Goal: Obtain resource: Download file/media

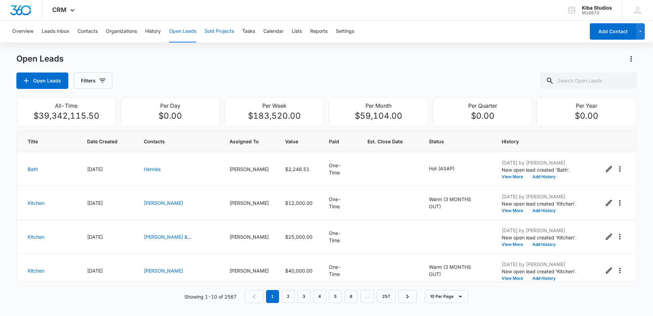
click at [213, 32] on button "Sold Projects" at bounding box center [219, 31] width 29 height 22
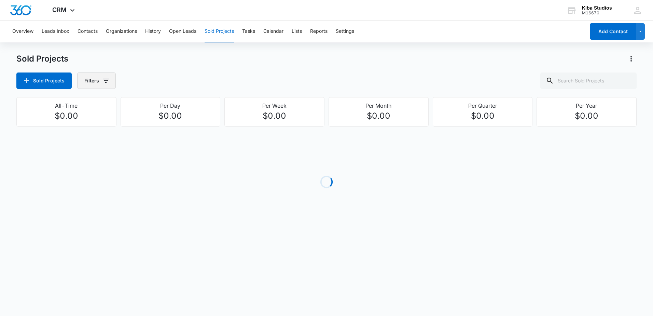
click at [110, 83] on button "Filters" at bounding box center [96, 80] width 39 height 16
click at [157, 123] on icon "Show Assigned To filters" at bounding box center [158, 123] width 8 height 8
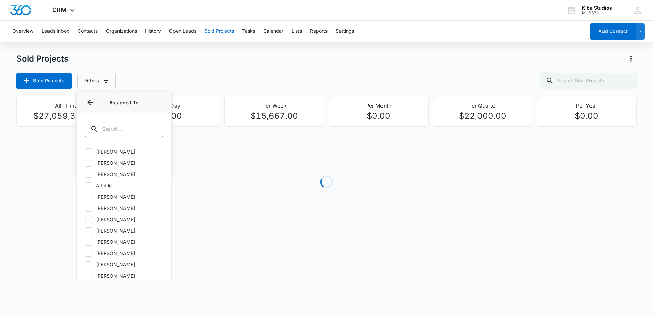
click at [141, 131] on input "text" at bounding box center [124, 129] width 79 height 16
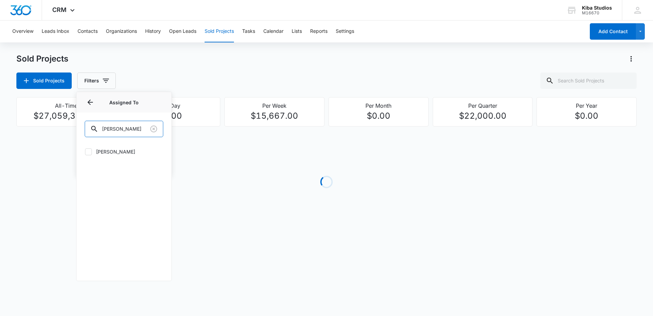
type input "[PERSON_NAME]"
click at [110, 147] on div "[PERSON_NAME]" at bounding box center [124, 156] width 95 height 24
click at [109, 151] on label "[PERSON_NAME]" at bounding box center [124, 151] width 79 height 7
click at [85, 151] on input "[PERSON_NAME]" at bounding box center [85, 151] width 0 height 0
checkbox input "true"
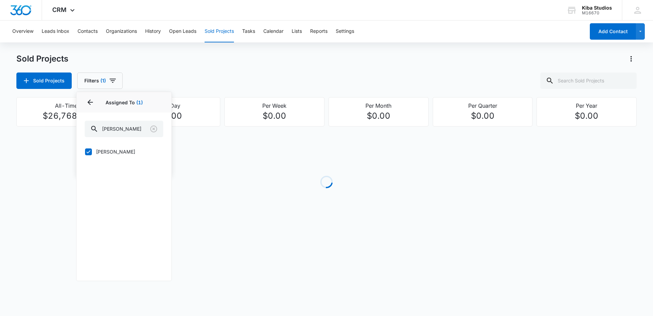
click at [160, 78] on div "Sold Projects Filters (1) Assigned By Assigned To 1 Assigned To (1) [PERSON_NAM…" at bounding box center [326, 80] width 620 height 16
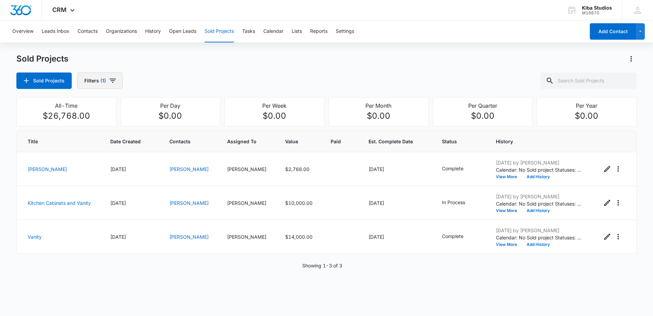
click at [109, 84] on icon "button" at bounding box center [113, 81] width 8 height 8
click at [153, 138] on button "Show Project Status filters" at bounding box center [157, 141] width 11 height 11
click at [104, 163] on label "In Process" at bounding box center [124, 162] width 79 height 7
click at [85, 163] on input "In Process" at bounding box center [85, 163] width 0 height 0
checkbox input "true"
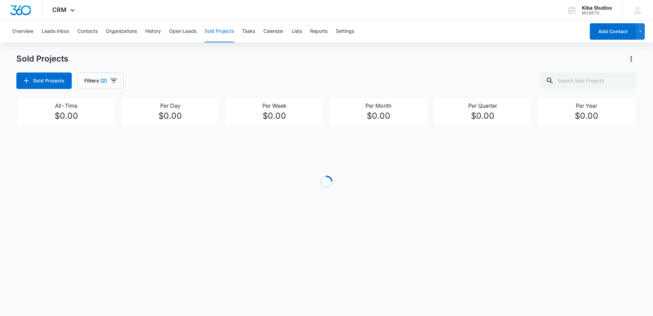
click at [229, 90] on div "Sold Projects Sold Projects Filters (2) All-Time $0.00 Per Day $0.00 Per Week $…" at bounding box center [326, 147] width 620 height 188
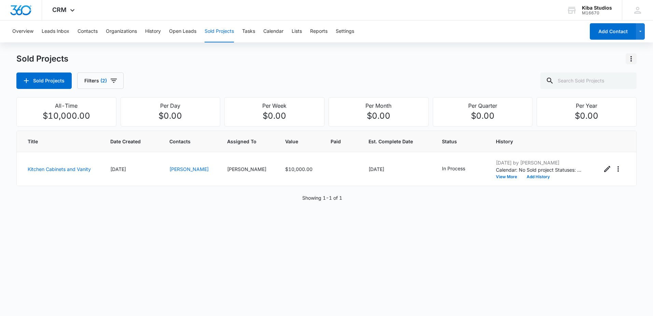
click at [633, 64] on button "Actions" at bounding box center [631, 58] width 11 height 11
click at [588, 87] on div "Export Sold Projects" at bounding box center [591, 88] width 58 height 5
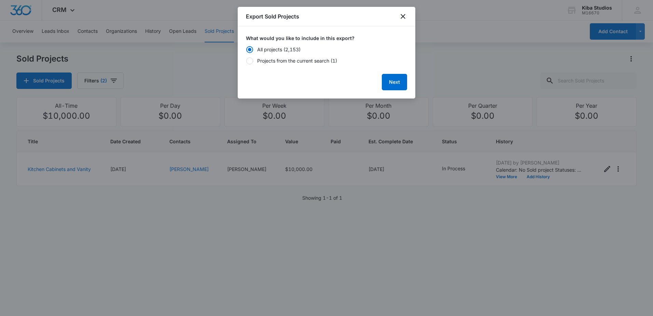
click at [317, 61] on div "Projects from the current search (1)" at bounding box center [297, 60] width 80 height 7
click at [246, 61] on input "Projects from the current search (1)" at bounding box center [246, 60] width 0 height 0
radio input "false"
radio input "true"
click at [400, 84] on button "Next" at bounding box center [394, 82] width 25 height 16
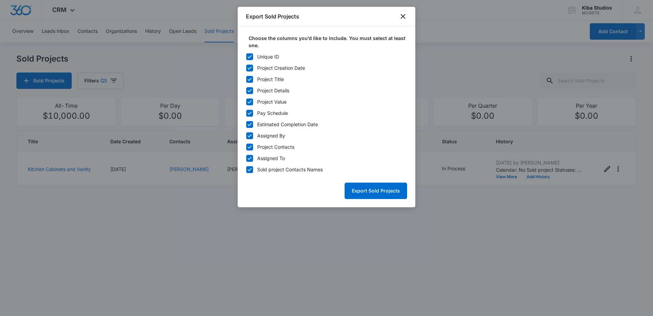
click at [276, 57] on div "Unique ID" at bounding box center [268, 56] width 22 height 7
click at [246, 57] on input "Unique ID" at bounding box center [246, 56] width 0 height 0
checkbox input "false"
click at [269, 112] on div "Pay Schedule" at bounding box center [272, 112] width 31 height 7
click at [246, 113] on input "Pay Schedule" at bounding box center [246, 113] width 0 height 0
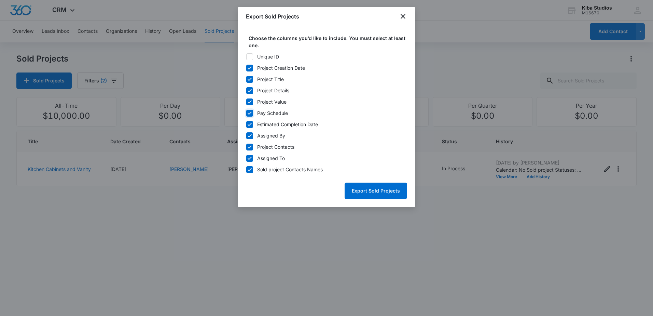
checkbox input "false"
click at [277, 124] on div "Estimated Completion Date" at bounding box center [287, 124] width 61 height 7
click at [246, 124] on input "Estimated Completion Date" at bounding box center [246, 124] width 0 height 0
checkbox input "false"
click at [276, 135] on div "Assigned By" at bounding box center [271, 135] width 28 height 7
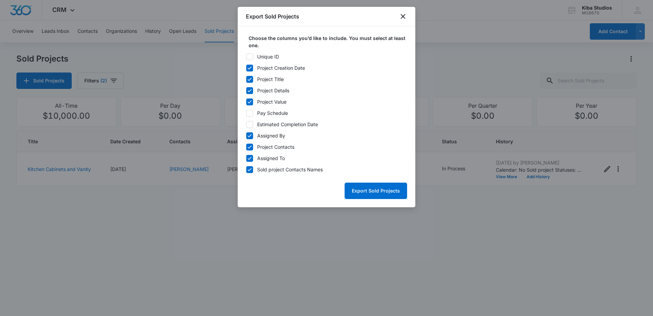
click at [246, 135] on input "Assigned By" at bounding box center [246, 135] width 0 height 0
checkbox input "false"
click at [277, 150] on div "Project Contacts" at bounding box center [275, 146] width 37 height 7
click at [246, 147] on input "Project Contacts" at bounding box center [246, 147] width 0 height 0
checkbox input "false"
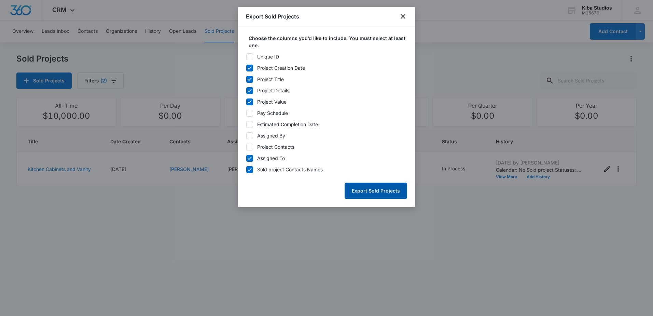
click at [374, 188] on button "Export Sold Projects" at bounding box center [376, 190] width 63 height 16
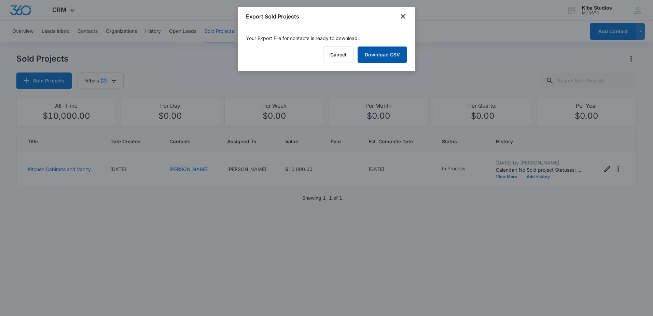
click at [377, 54] on link "Download CSV" at bounding box center [383, 54] width 50 height 16
click at [403, 16] on icon "close" at bounding box center [403, 16] width 8 height 8
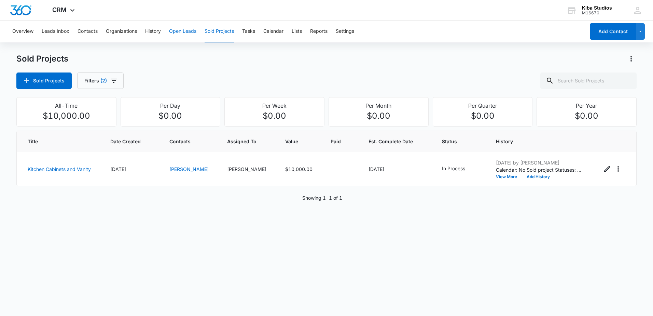
click at [171, 32] on button "Open Leads" at bounding box center [182, 31] width 27 height 22
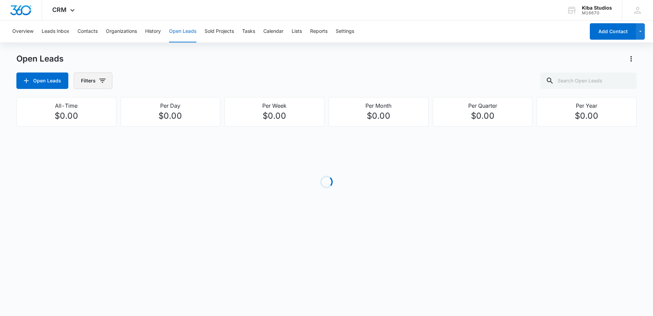
click at [106, 81] on icon "button" at bounding box center [102, 81] width 8 height 8
click at [154, 122] on icon "Show Assigned To filters" at bounding box center [155, 123] width 2 height 3
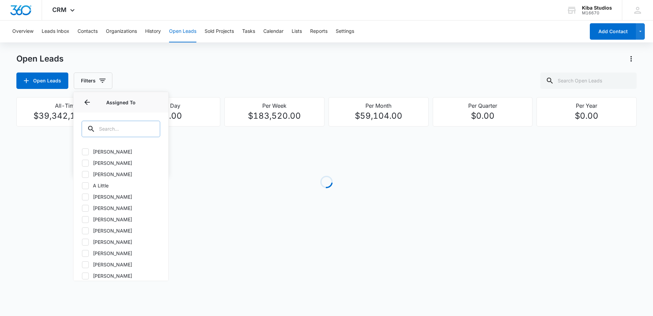
click at [139, 126] on input "text" at bounding box center [121, 129] width 79 height 16
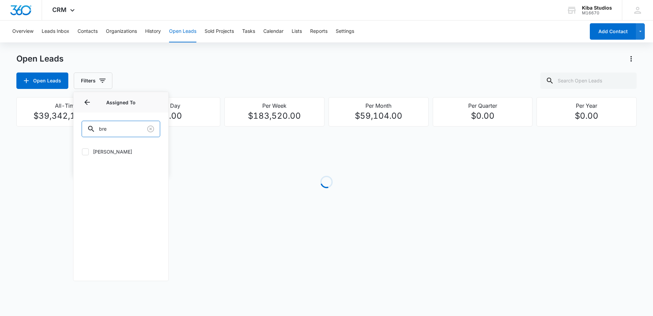
type input "bre"
click at [111, 150] on label "[PERSON_NAME]" at bounding box center [121, 151] width 79 height 7
click at [82, 151] on input "[PERSON_NAME]" at bounding box center [82, 151] width 0 height 0
checkbox input "true"
click at [115, 82] on button "Filters (1)" at bounding box center [96, 80] width 45 height 16
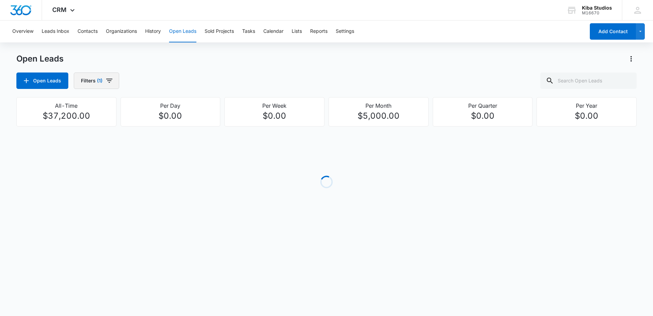
click at [115, 82] on button "Filters (1)" at bounding box center [96, 80] width 45 height 16
click at [154, 140] on icon "Show Open Lead Status filters" at bounding box center [155, 141] width 8 height 8
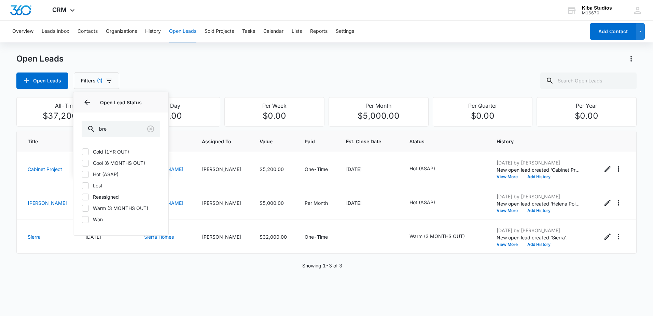
click at [118, 150] on label "Cold (1YR OUT)" at bounding box center [121, 151] width 79 height 7
click at [82, 151] on input "Cold (1YR OUT)" at bounding box center [82, 151] width 0 height 0
checkbox input "true"
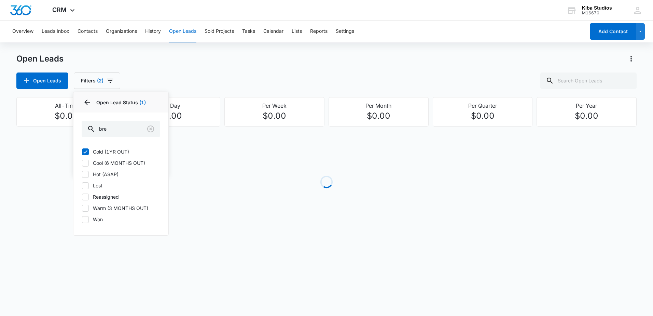
click at [117, 162] on label "Cool (6 MONTHS OUT)" at bounding box center [121, 162] width 79 height 7
click at [82, 163] on input "Cool (6 MONTHS OUT)" at bounding box center [82, 163] width 0 height 0
checkbox input "true"
click at [109, 174] on label "Hot (ASAP)" at bounding box center [121, 173] width 79 height 7
click at [82, 174] on input "Hot (ASAP)" at bounding box center [82, 174] width 0 height 0
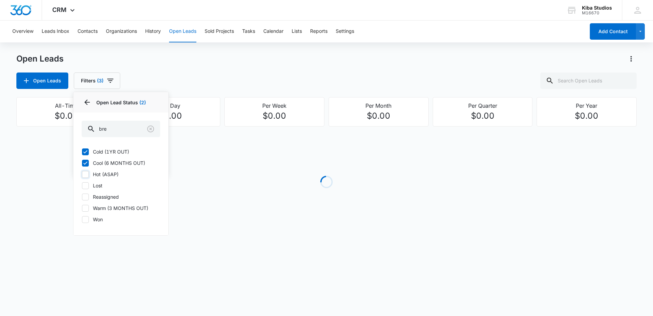
checkbox input "true"
click at [107, 205] on label "Warm (3 MONTHS OUT)" at bounding box center [121, 207] width 79 height 7
click at [82, 208] on input "Warm (3 MONTHS OUT)" at bounding box center [82, 208] width 0 height 0
checkbox input "true"
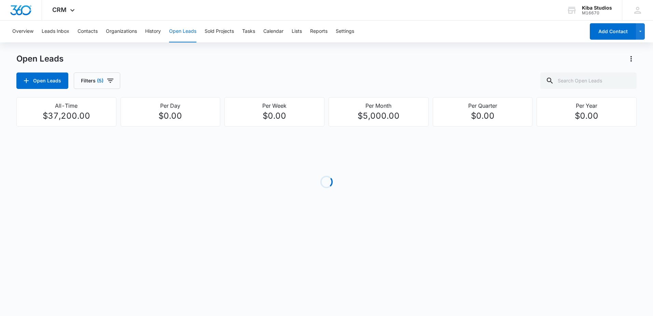
click at [162, 82] on div "Open Leads Filters (5)" at bounding box center [326, 80] width 620 height 16
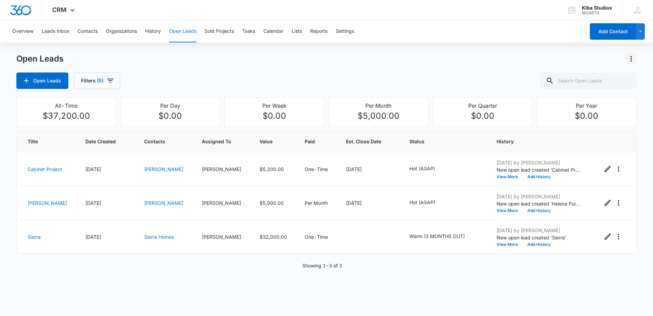
click at [630, 61] on icon "Actions" at bounding box center [631, 59] width 8 height 8
click at [599, 86] on div "Export Open Leads" at bounding box center [592, 88] width 56 height 5
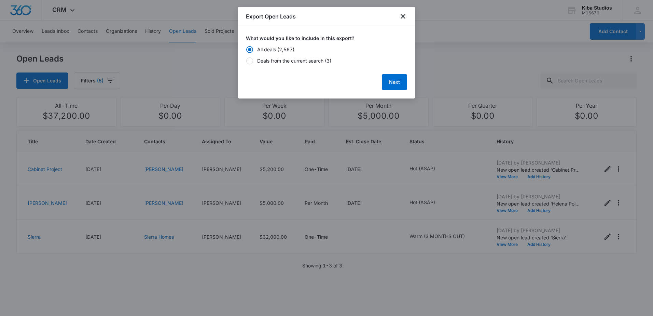
click at [288, 60] on div "Deals from the current search (3)" at bounding box center [294, 60] width 74 height 7
click at [246, 60] on input "Deals from the current search (3)" at bounding box center [246, 60] width 0 height 0
radio input "false"
radio input "true"
click at [396, 79] on button "Next" at bounding box center [394, 82] width 25 height 16
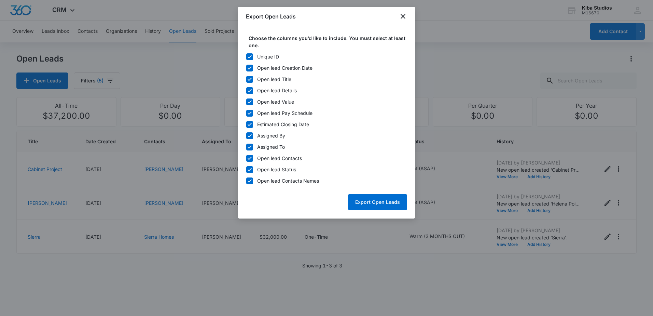
click at [263, 56] on div "Unique ID" at bounding box center [268, 56] width 22 height 7
click at [246, 56] on input "Unique ID" at bounding box center [246, 56] width 0 height 0
checkbox input "false"
click at [267, 110] on div "Open lead Pay Schedule" at bounding box center [284, 112] width 55 height 7
click at [246, 113] on input "Open lead Pay Schedule" at bounding box center [246, 113] width 0 height 0
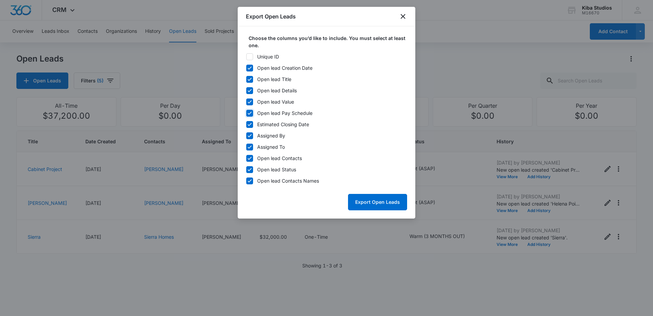
checkbox input "false"
click at [265, 123] on div "Estimated Closing Date" at bounding box center [283, 124] width 52 height 7
click at [246, 124] on input "Estimated Closing Date" at bounding box center [246, 124] width 0 height 0
checkbox input "false"
click at [265, 134] on div "Assigned By" at bounding box center [271, 135] width 28 height 7
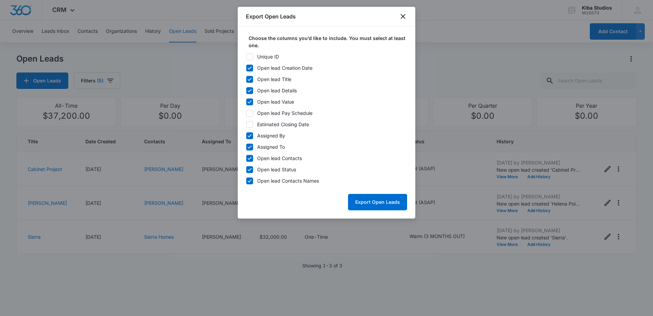
click at [246, 135] on input "Assigned By" at bounding box center [246, 135] width 0 height 0
checkbox input "false"
click at [272, 156] on div "Open lead Contacts" at bounding box center [279, 157] width 45 height 7
click at [246, 158] on input "Open lead Contacts" at bounding box center [246, 158] width 0 height 0
checkbox input "false"
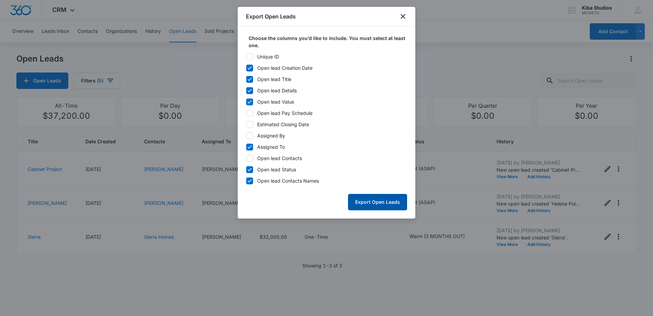
click at [381, 204] on button "Export Open Leads" at bounding box center [377, 202] width 59 height 16
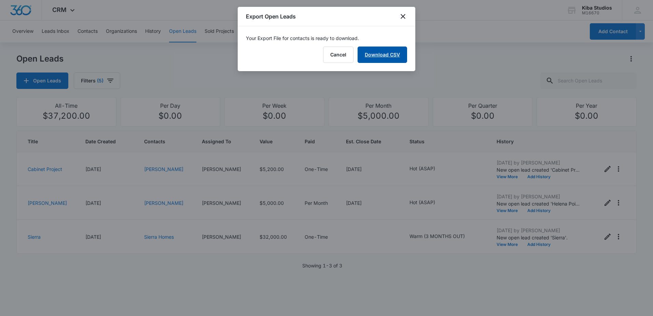
click at [380, 54] on link "Download CSV" at bounding box center [383, 54] width 50 height 16
drag, startPoint x: 405, startPoint y: 14, endPoint x: 393, endPoint y: 14, distance: 12.0
click at [405, 14] on icon "close" at bounding box center [403, 16] width 5 height 5
